Goal: Task Accomplishment & Management: Contribute content

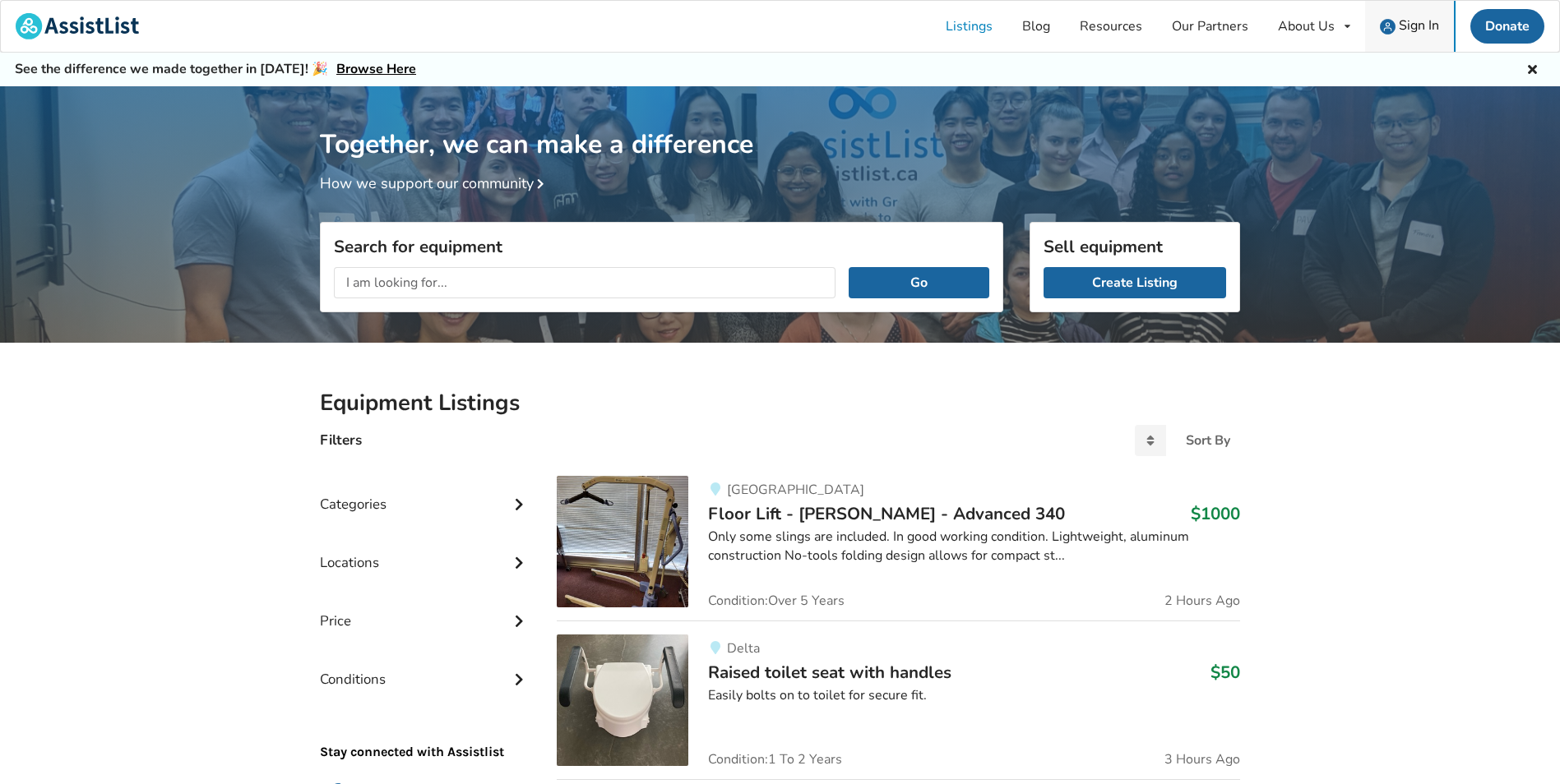
click at [1396, 31] on div "Sign In" at bounding box center [1409, 26] width 59 height 16
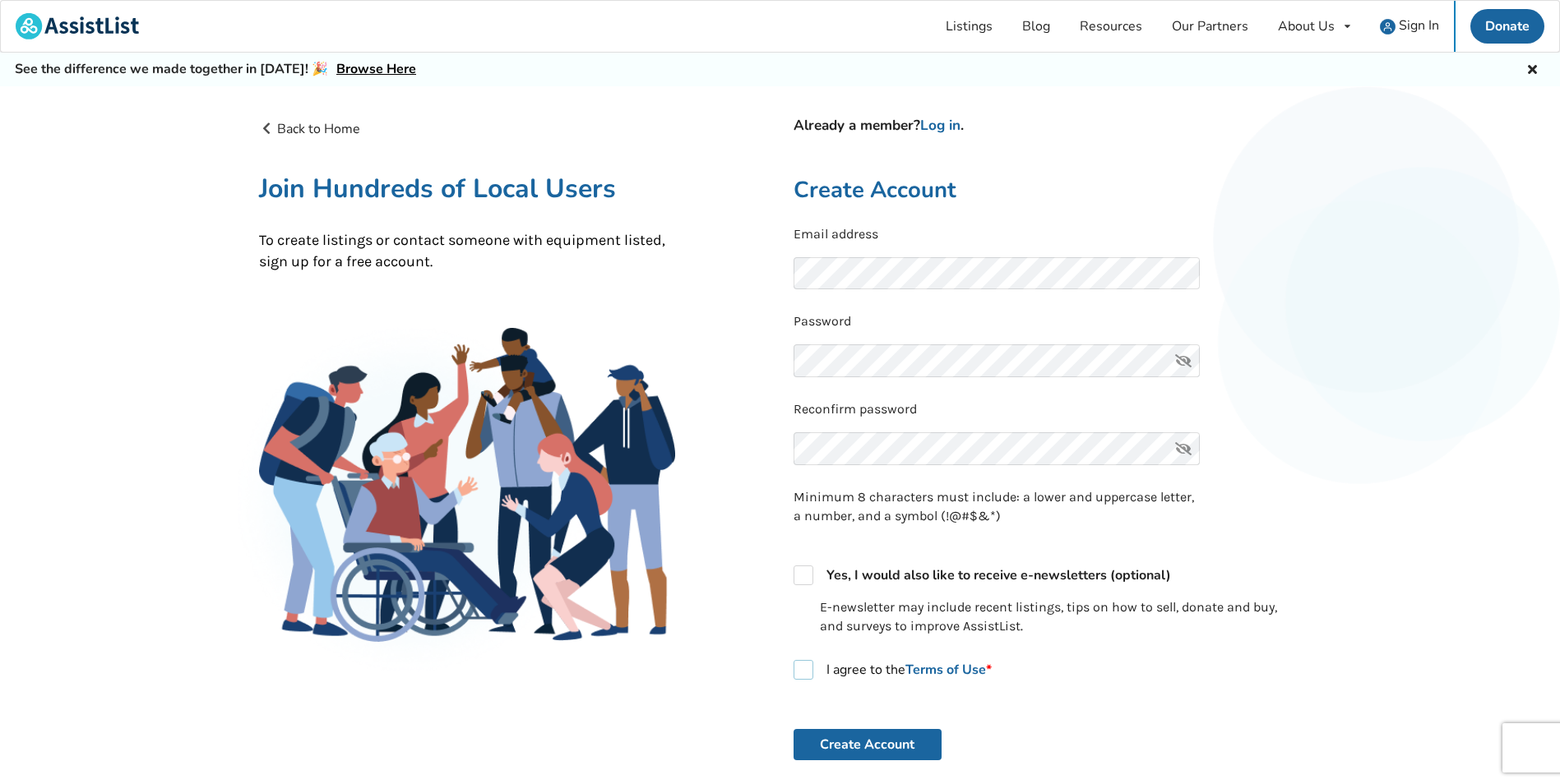
click at [808, 675] on label "I agree to the Terms of Use *" at bounding box center [892, 669] width 198 height 19
checkbox input "true"
click at [830, 751] on button "Create Account" at bounding box center [867, 745] width 148 height 32
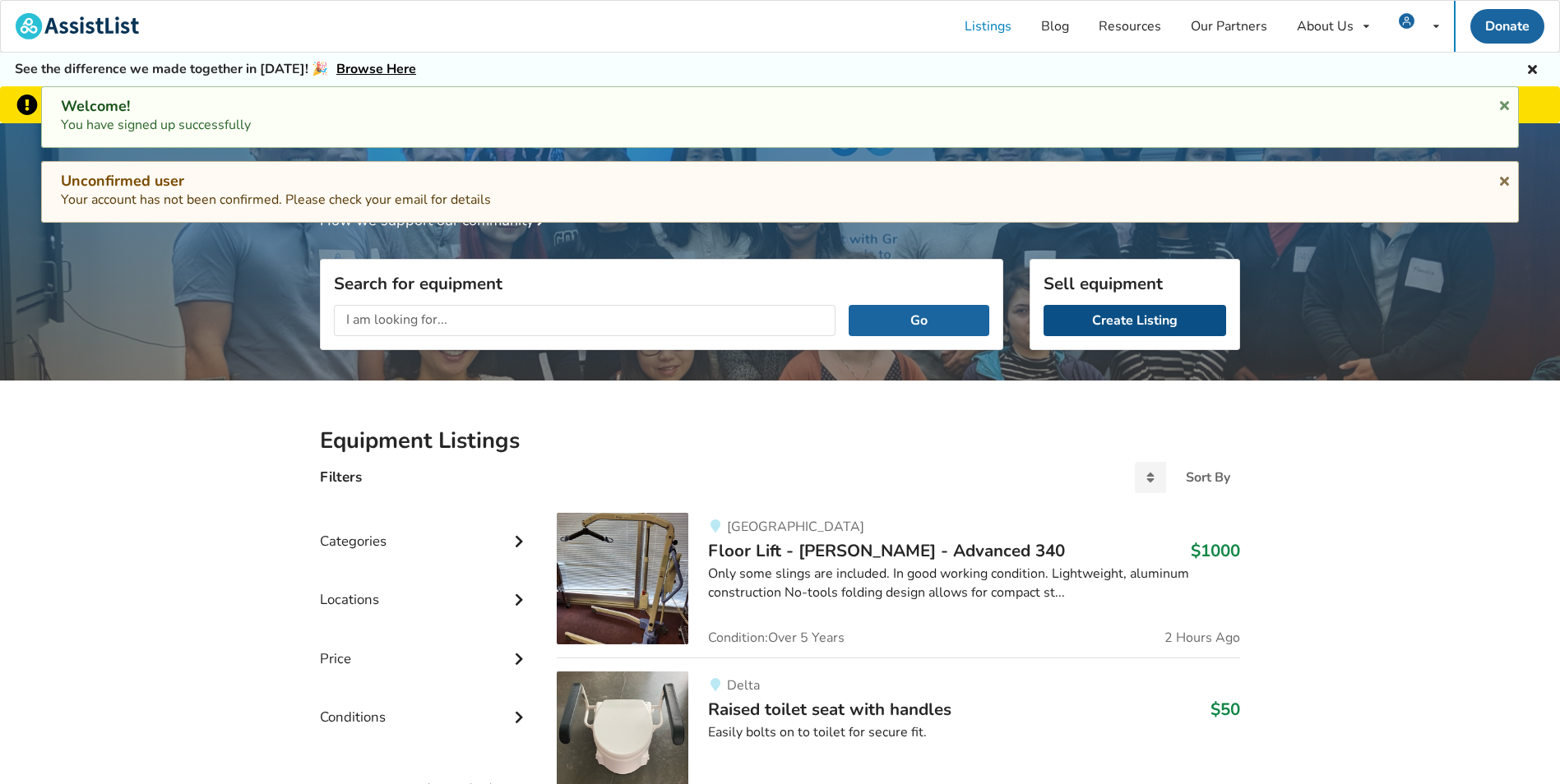
click at [1112, 323] on link "Create Listing" at bounding box center [1134, 321] width 183 height 32
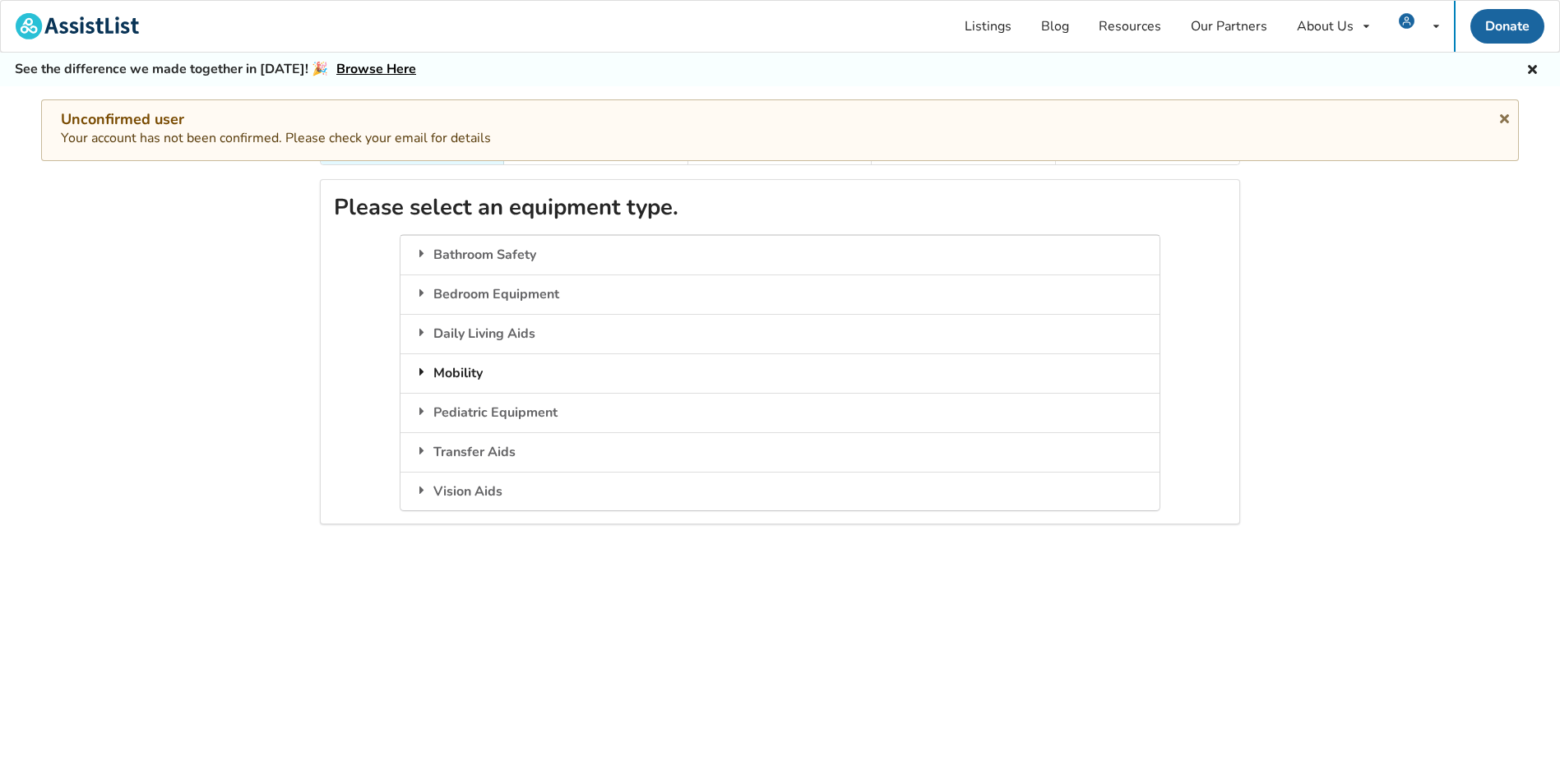
click at [510, 353] on div "Mobility" at bounding box center [779, 373] width 758 height 40
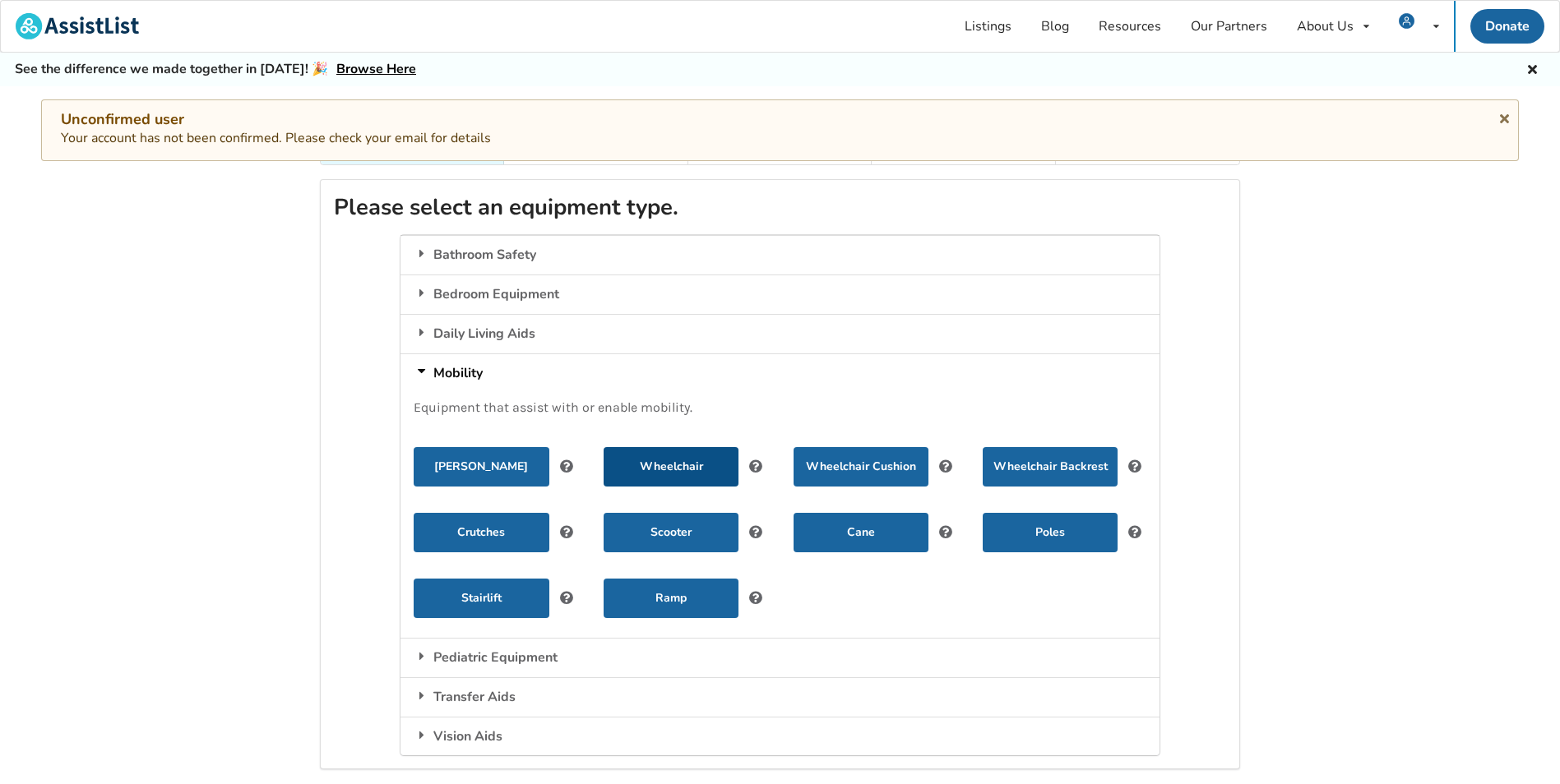
click at [700, 455] on button "Wheelchair" at bounding box center [670, 467] width 135 height 40
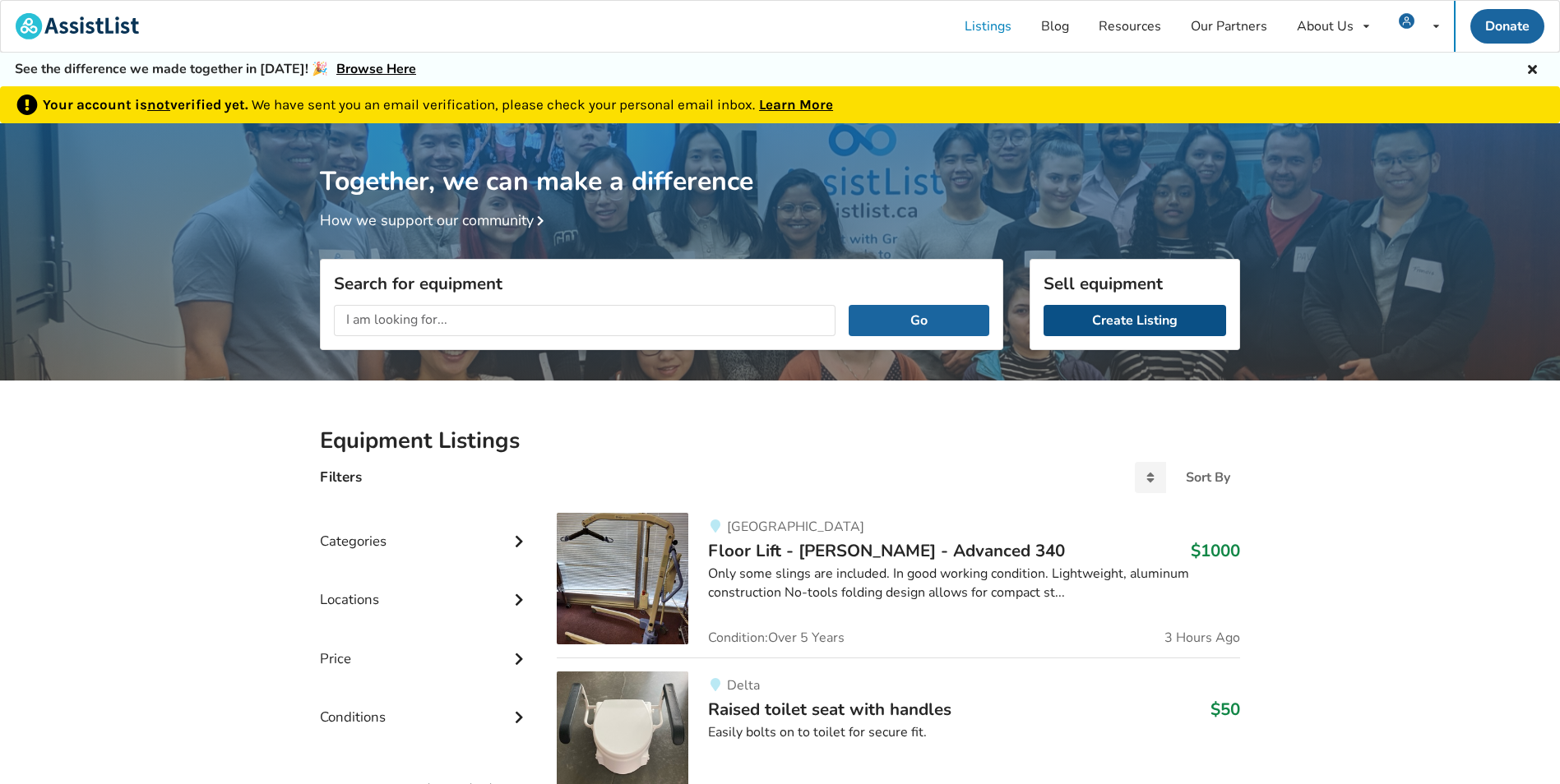
click at [1156, 325] on link "Create Listing" at bounding box center [1134, 321] width 183 height 32
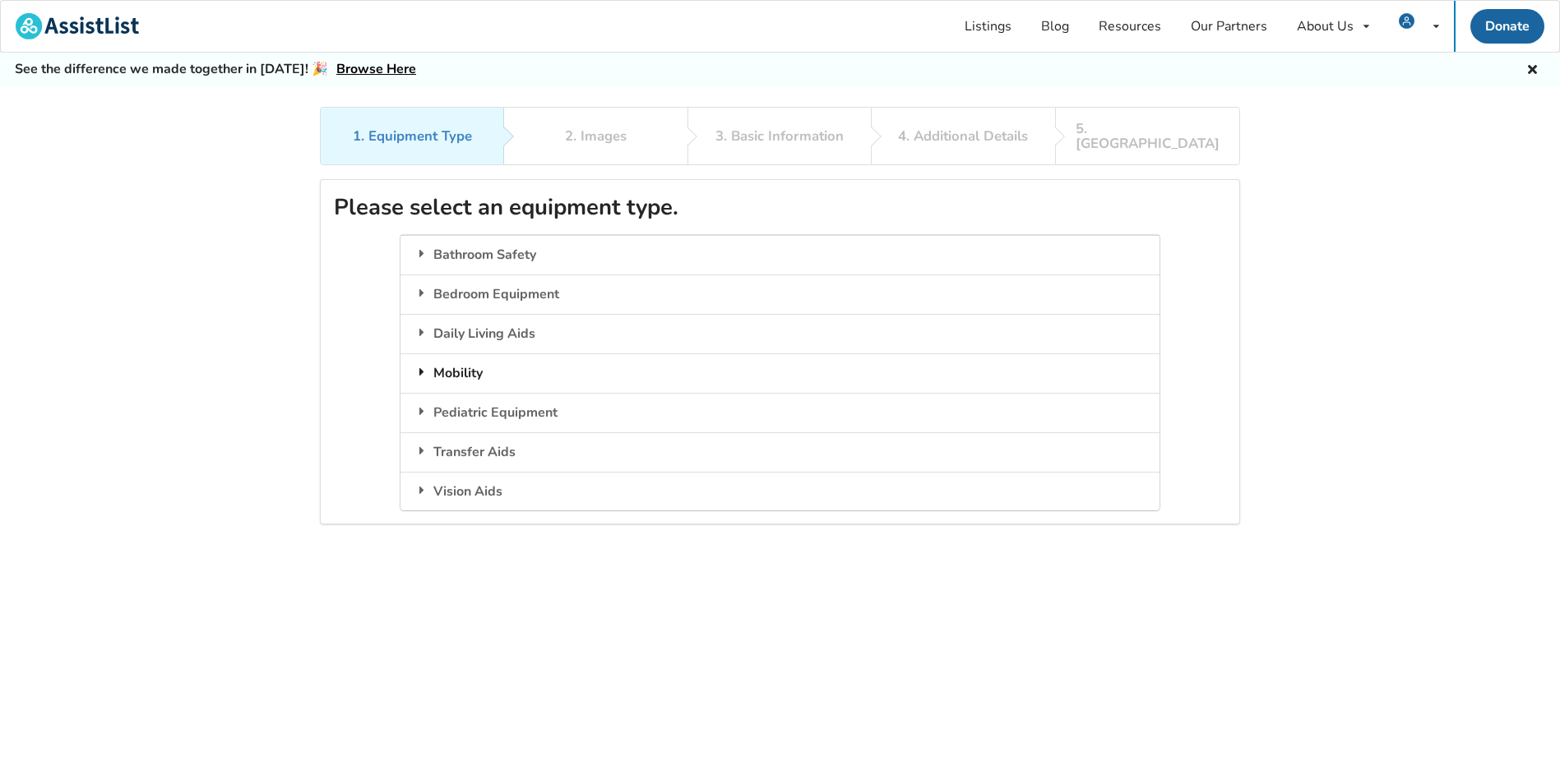
click at [467, 362] on div "Mobility" at bounding box center [779, 373] width 758 height 40
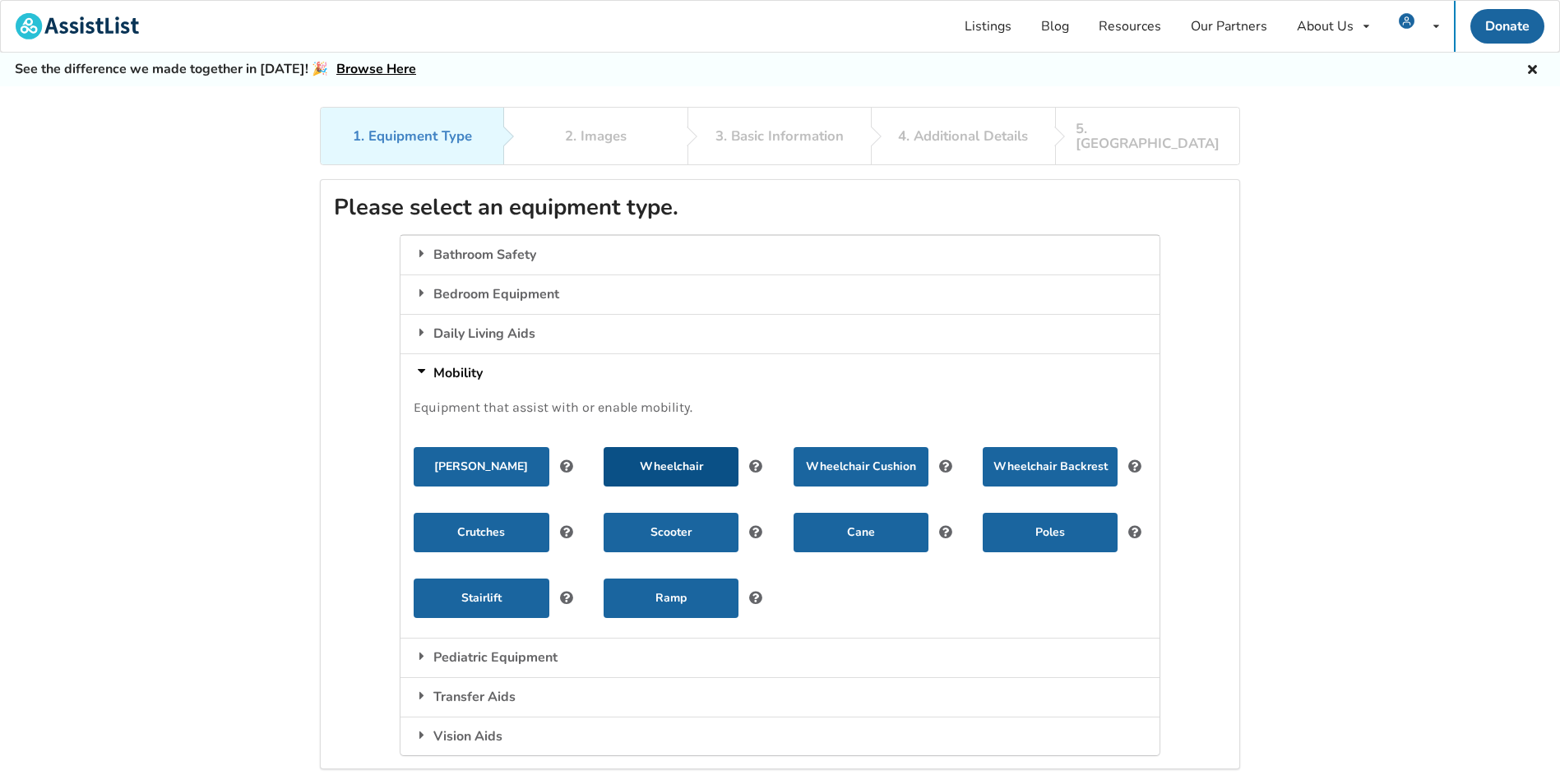
click at [656, 450] on button "Wheelchair" at bounding box center [670, 467] width 135 height 40
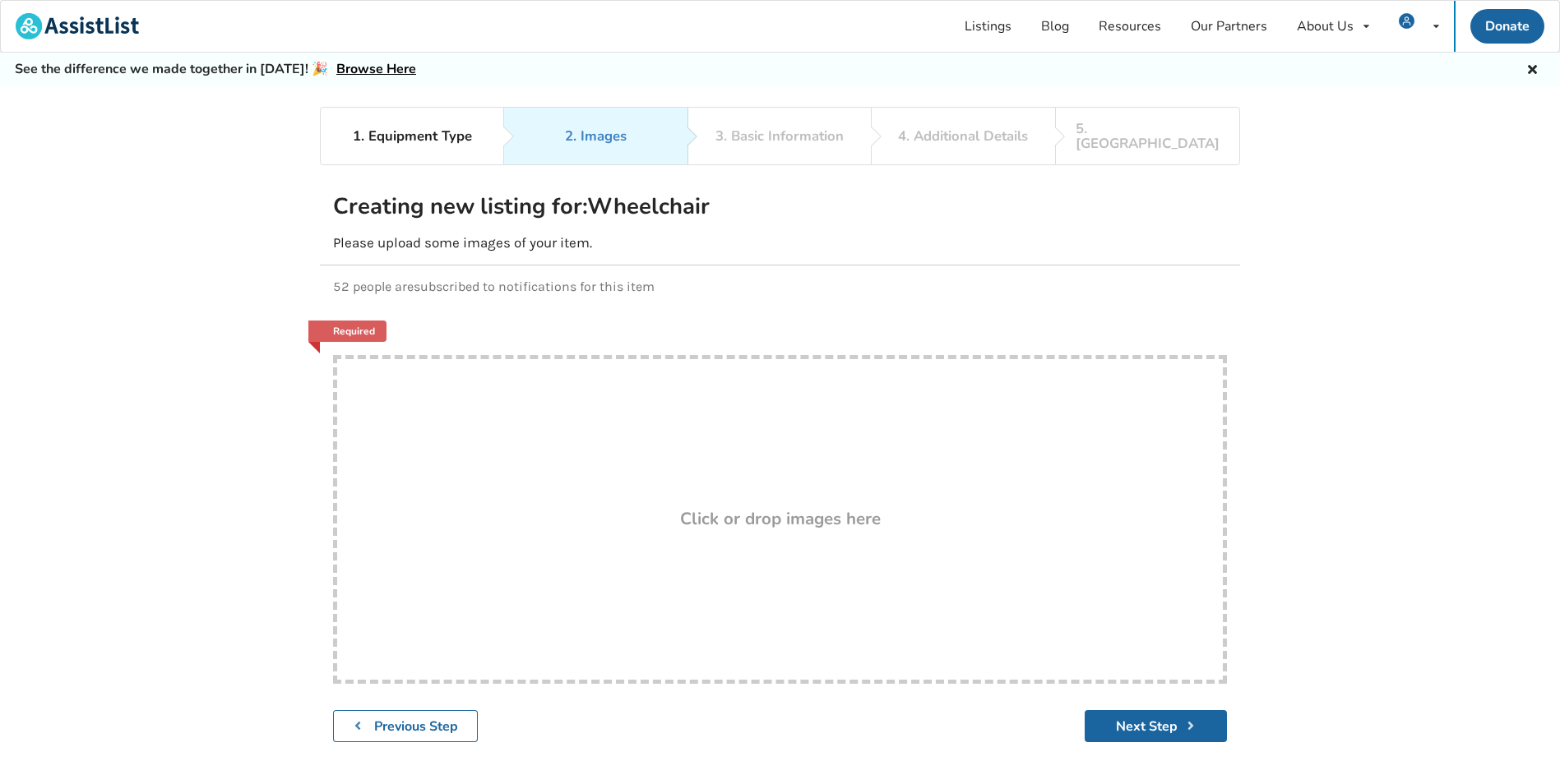
click at [750, 510] on h3 "Click or drop images here" at bounding box center [780, 518] width 200 height 21
click at [1373, 538] on div "1. Equipment Type 2. Images 3. Basic Information 4. Additional Details 5. Previ…" at bounding box center [780, 474] width 1560 height 735
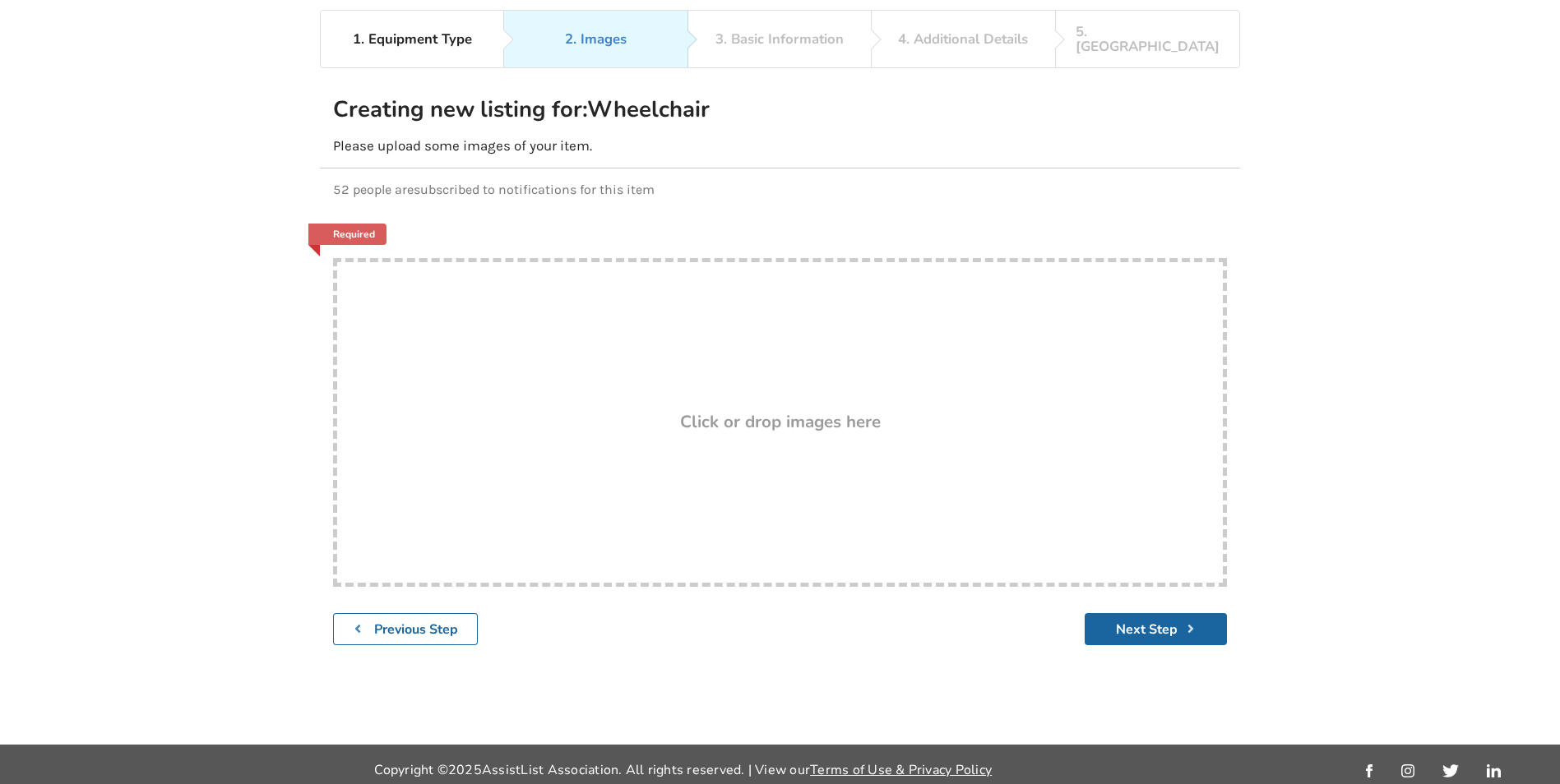
scroll to position [107, 0]
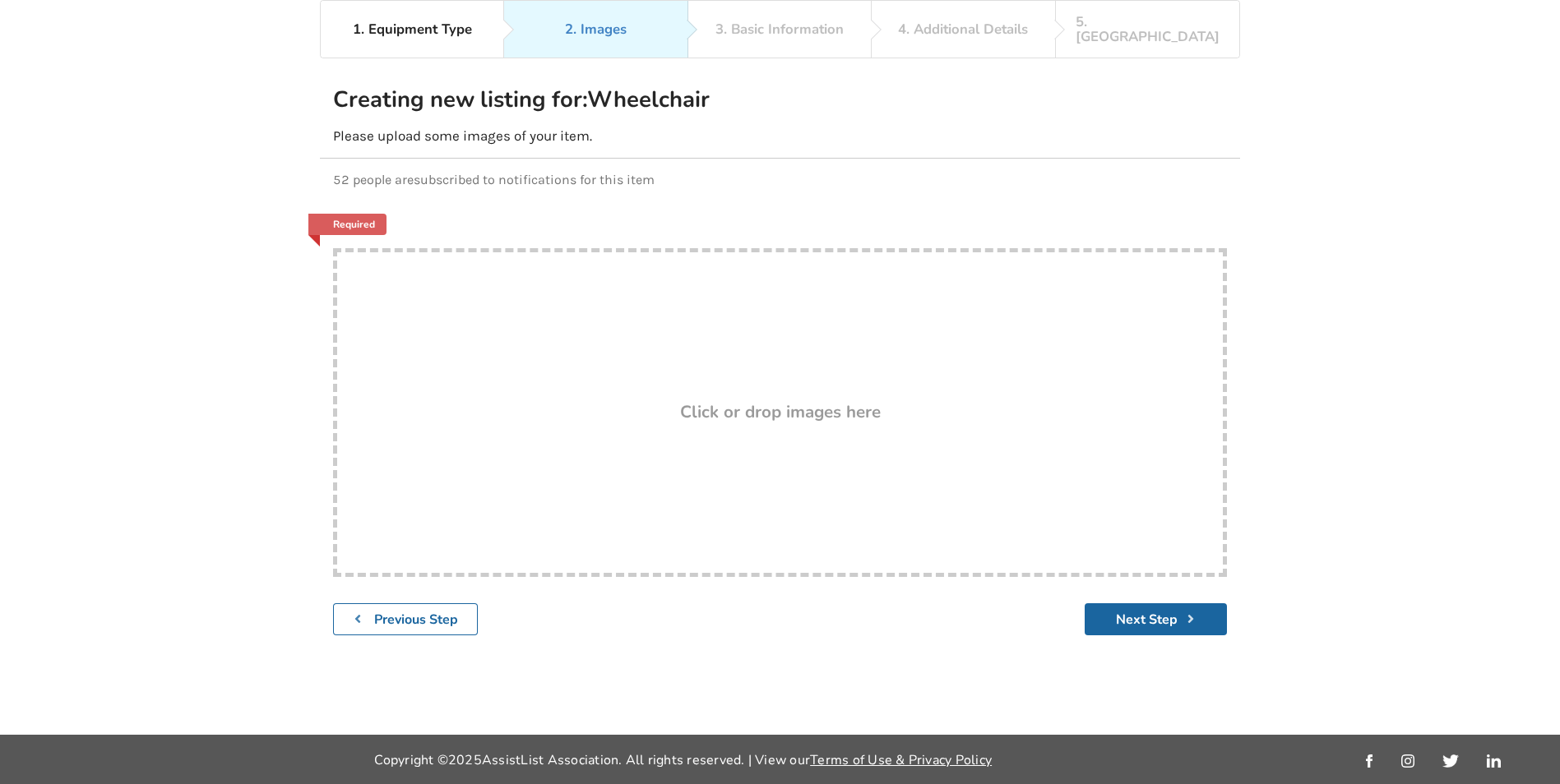
click at [783, 401] on h3 "Click or drop images here" at bounding box center [780, 411] width 200 height 21
click at [1136, 606] on button "Next Step" at bounding box center [1154, 619] width 142 height 32
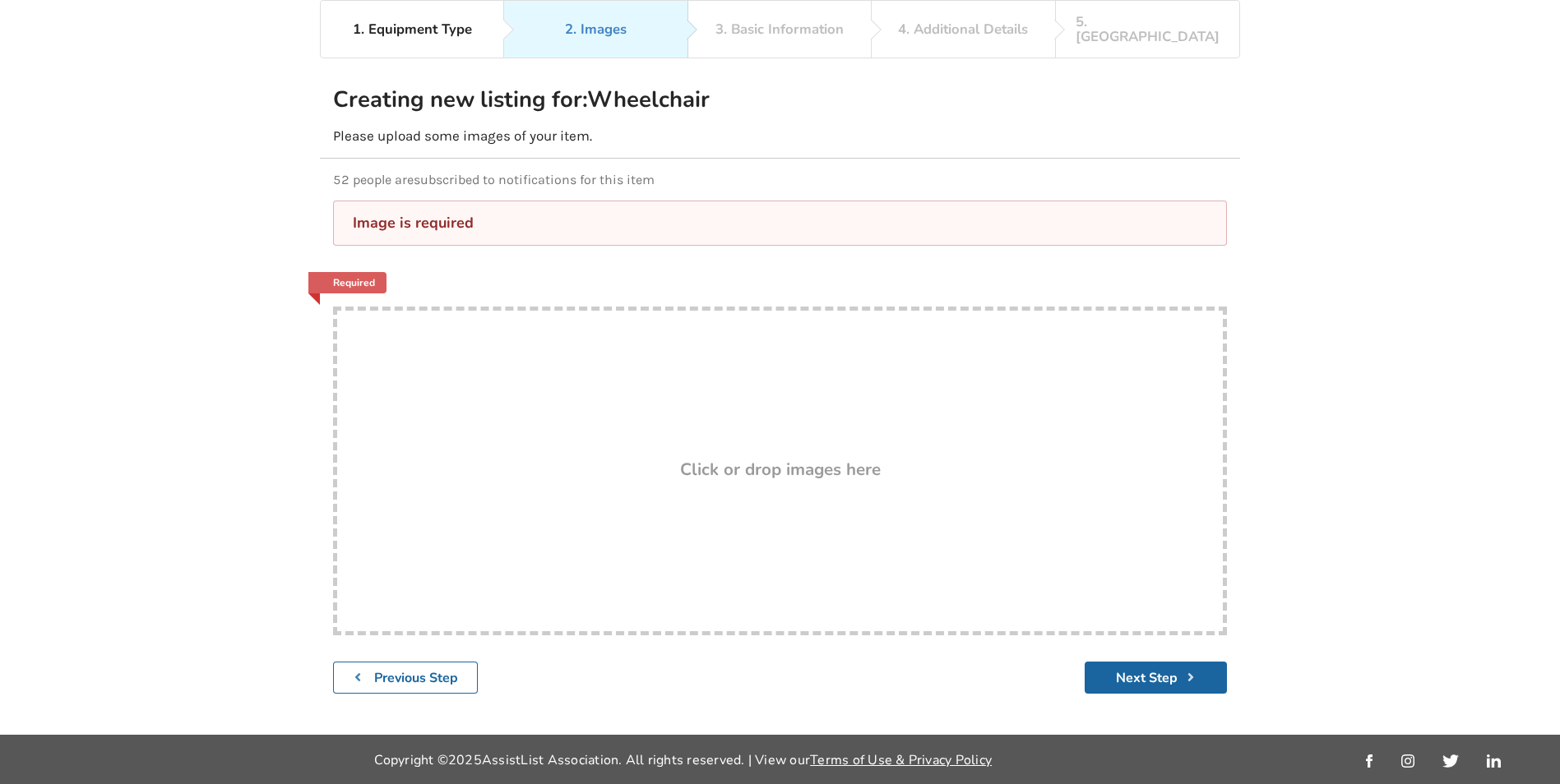
click at [760, 458] on h3 "Click or drop images here" at bounding box center [780, 469] width 200 height 21
